Goal: Information Seeking & Learning: Learn about a topic

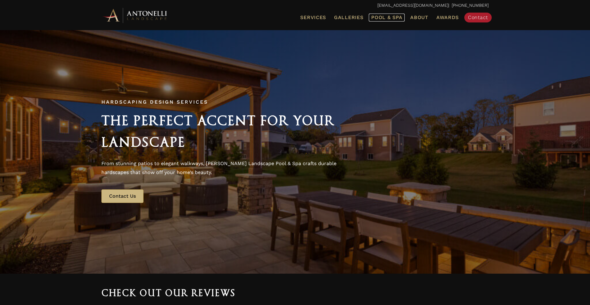
click at [378, 17] on span "Pool & Spa" at bounding box center [386, 17] width 31 height 6
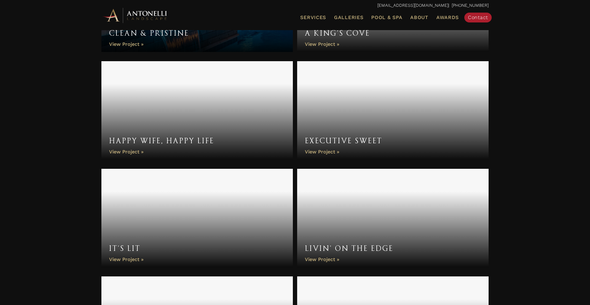
scroll to position [838, 0]
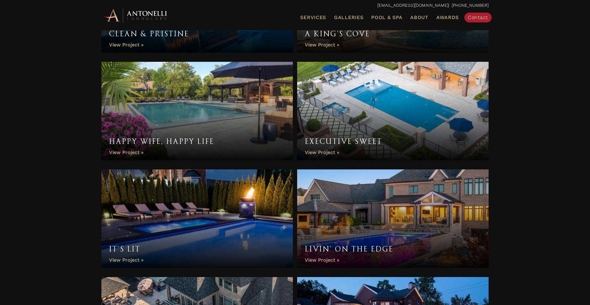
click at [382, 108] on link "Executive Sweet" at bounding box center [392, 111] width 191 height 98
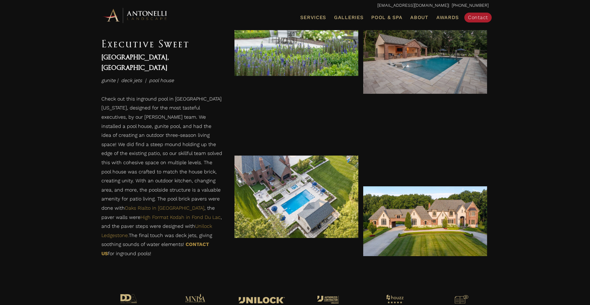
scroll to position [1245, 0]
